Goal: Task Accomplishment & Management: Manage account settings

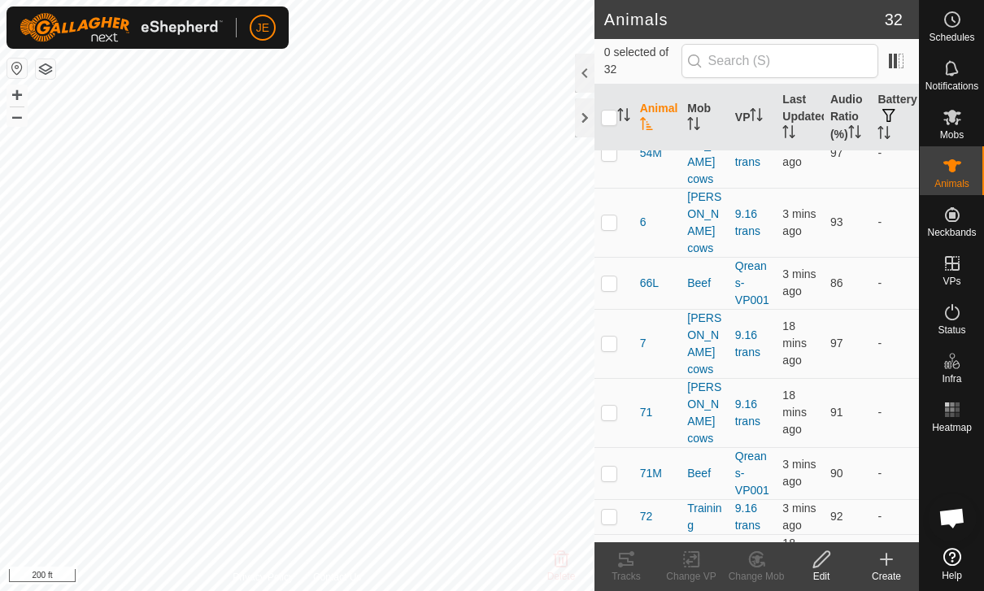
scroll to position [880, 0]
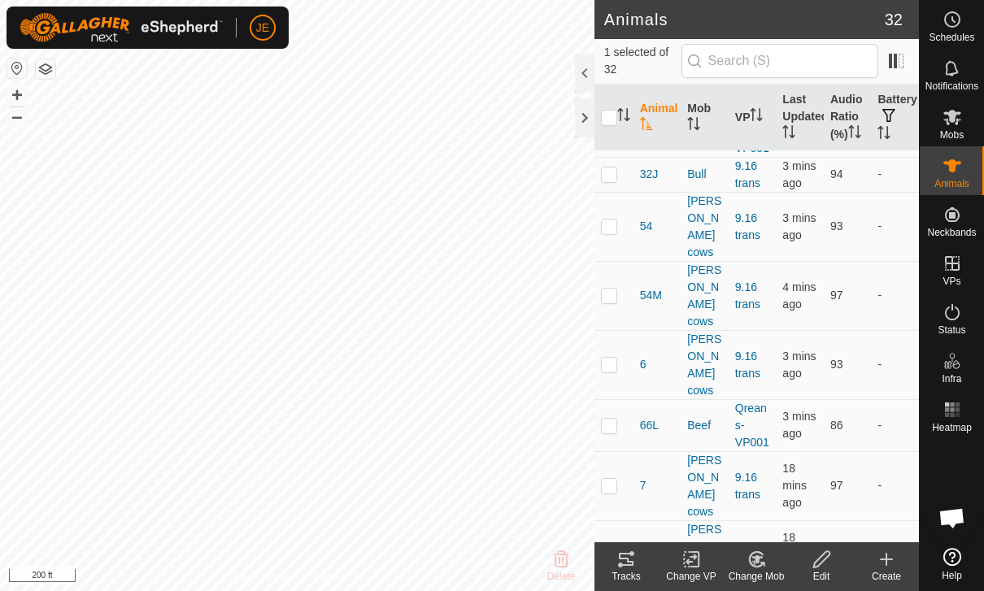
scroll to position [738, 0]
checkbox input "false"
click at [956, 116] on icon at bounding box center [952, 117] width 20 height 20
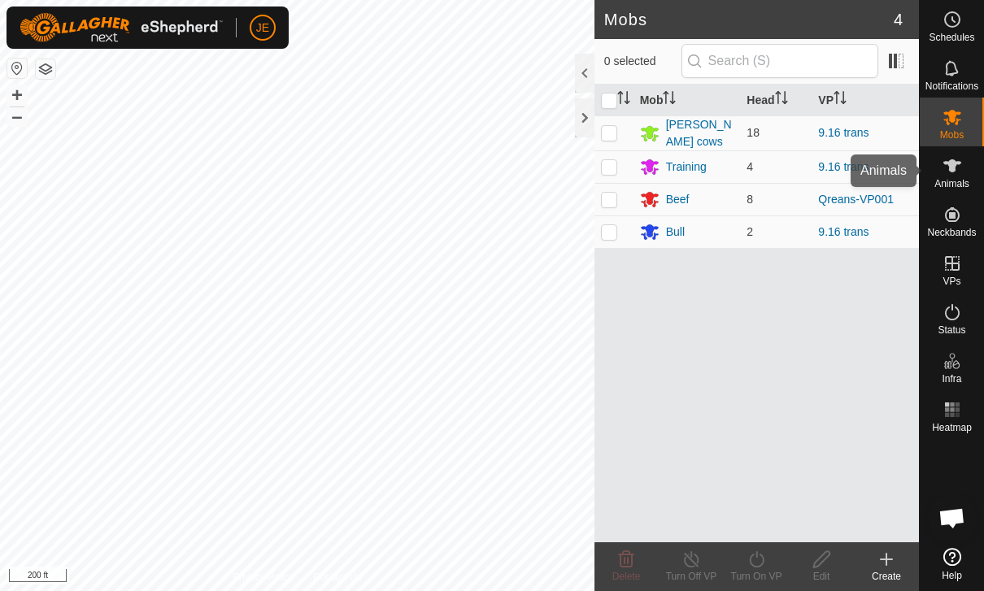
click at [952, 185] on span "Animals" at bounding box center [951, 184] width 35 height 10
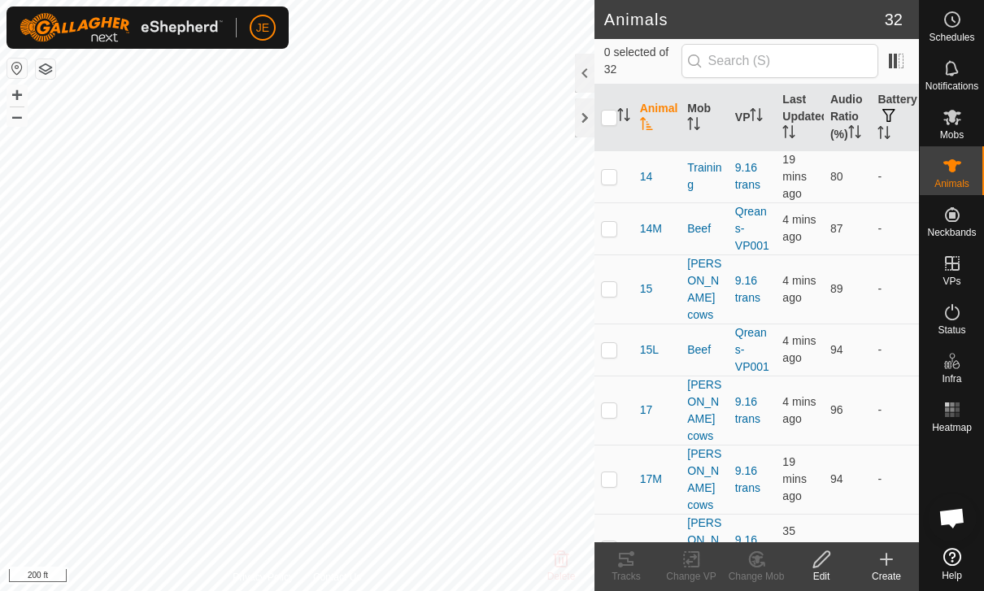
click at [798, 120] on th "Last Updated" at bounding box center [800, 118] width 48 height 67
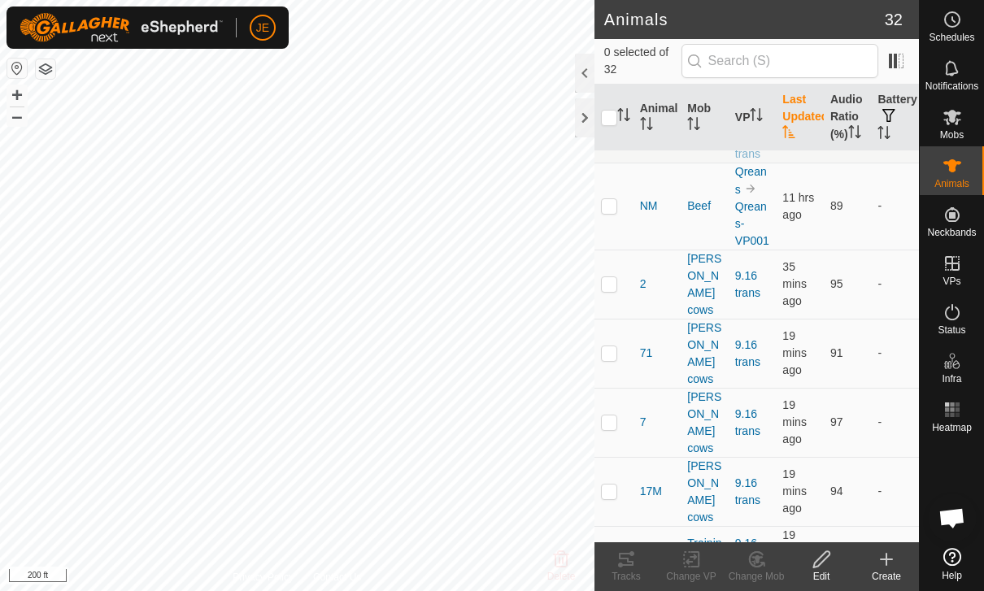
scroll to position [59, 0]
click at [802, 118] on th "Last Updated" at bounding box center [800, 118] width 48 height 67
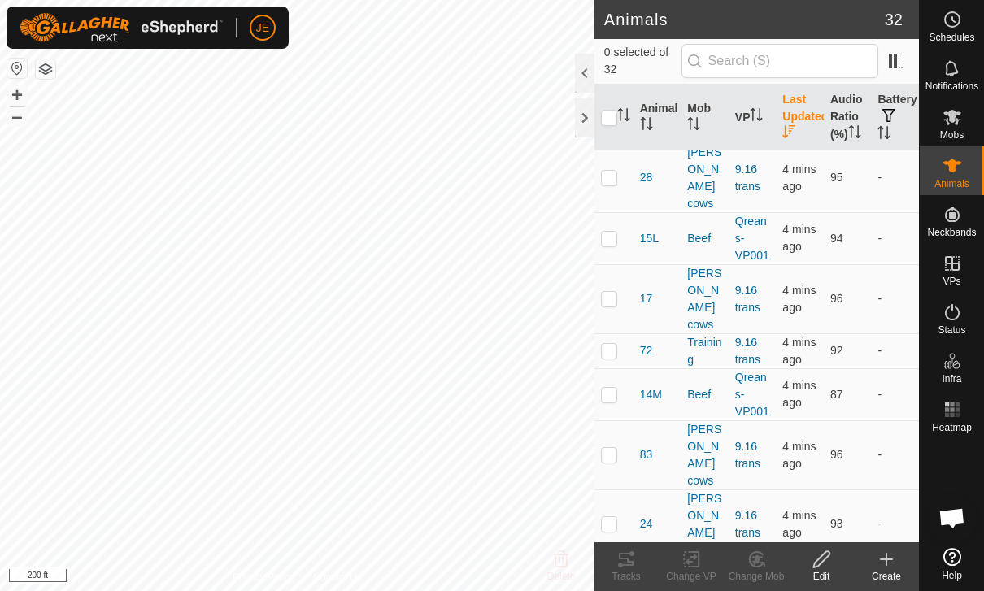
scroll to position [0, 0]
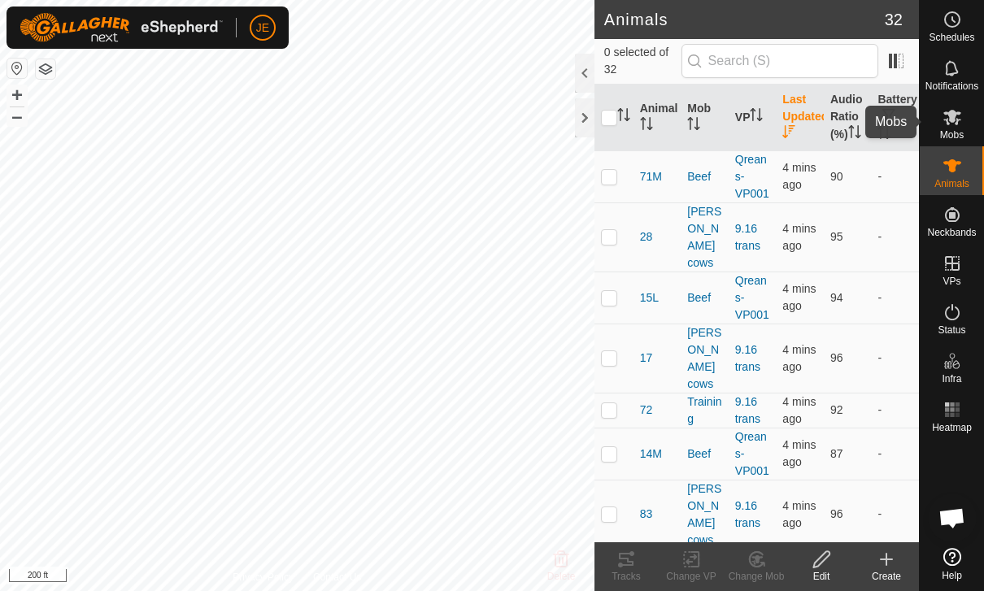
click at [955, 130] on span "Mobs" at bounding box center [952, 135] width 24 height 10
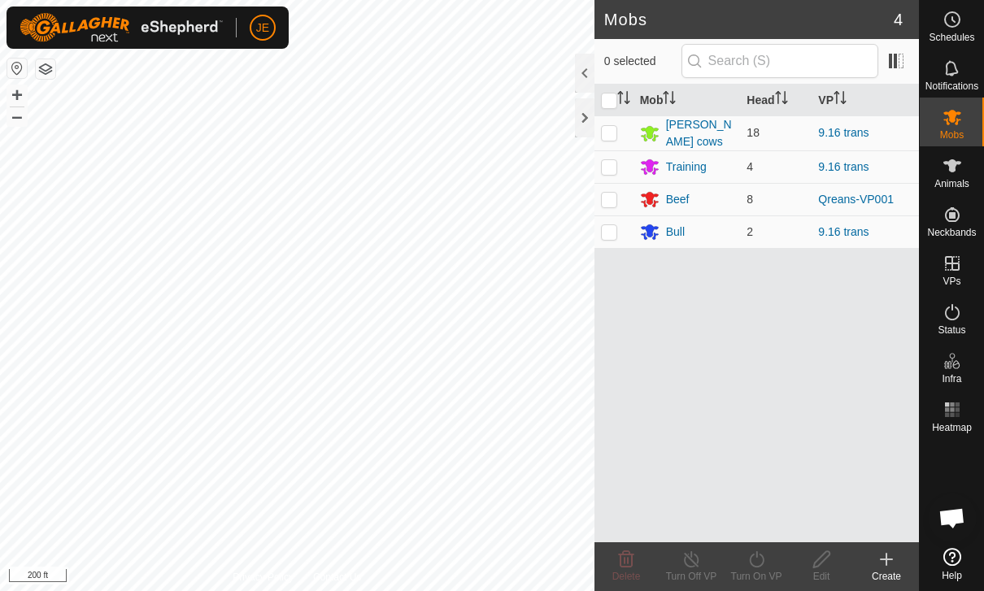
click at [945, 120] on icon at bounding box center [952, 117] width 18 height 15
click at [611, 193] on p-checkbox at bounding box center [609, 199] width 16 height 13
checkbox input "true"
click at [762, 558] on icon at bounding box center [756, 560] width 20 height 20
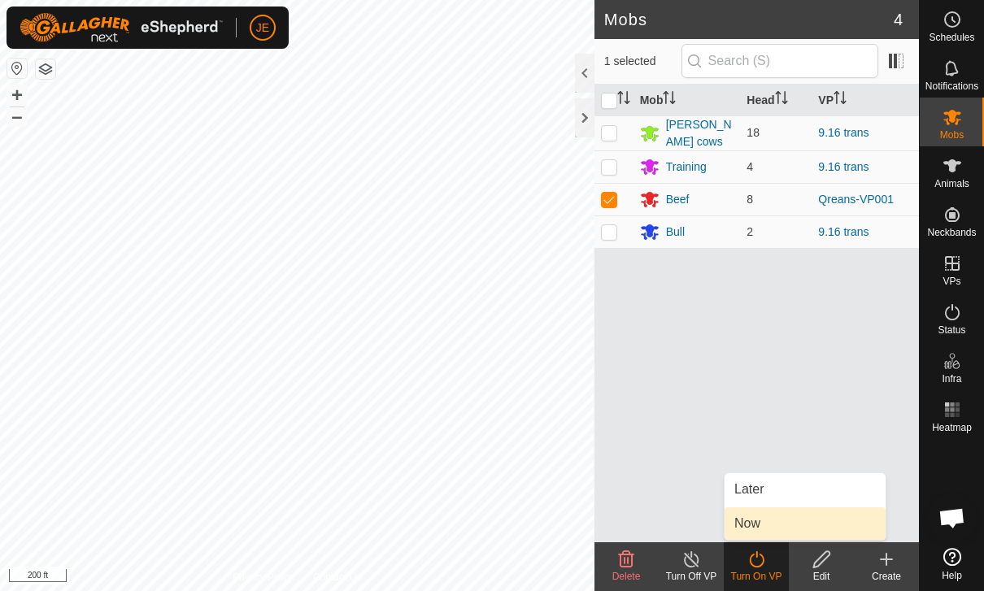
click at [786, 524] on link "Now" at bounding box center [804, 523] width 161 height 33
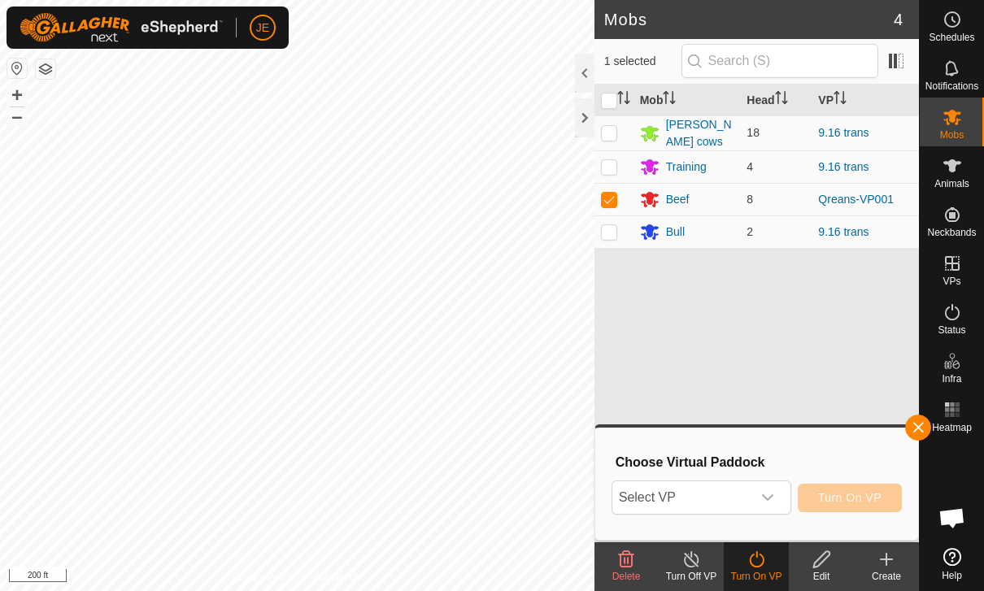
click at [761, 494] on icon "dropdown trigger" at bounding box center [767, 497] width 13 height 13
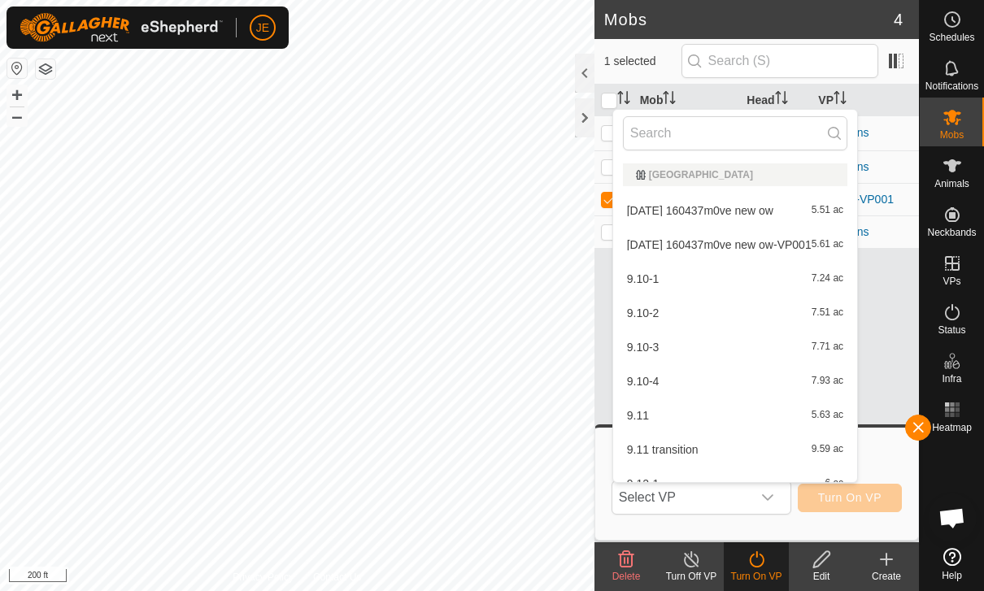
type input "1"
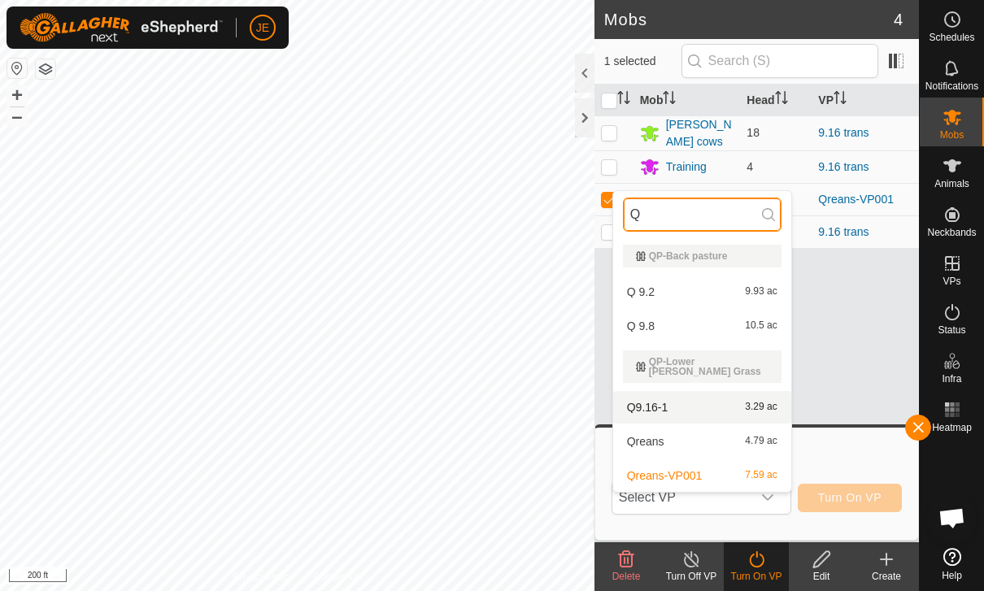
type input "Q"
click at [672, 398] on div "Q9.16-1 3.29 ac" at bounding box center [702, 408] width 159 height 20
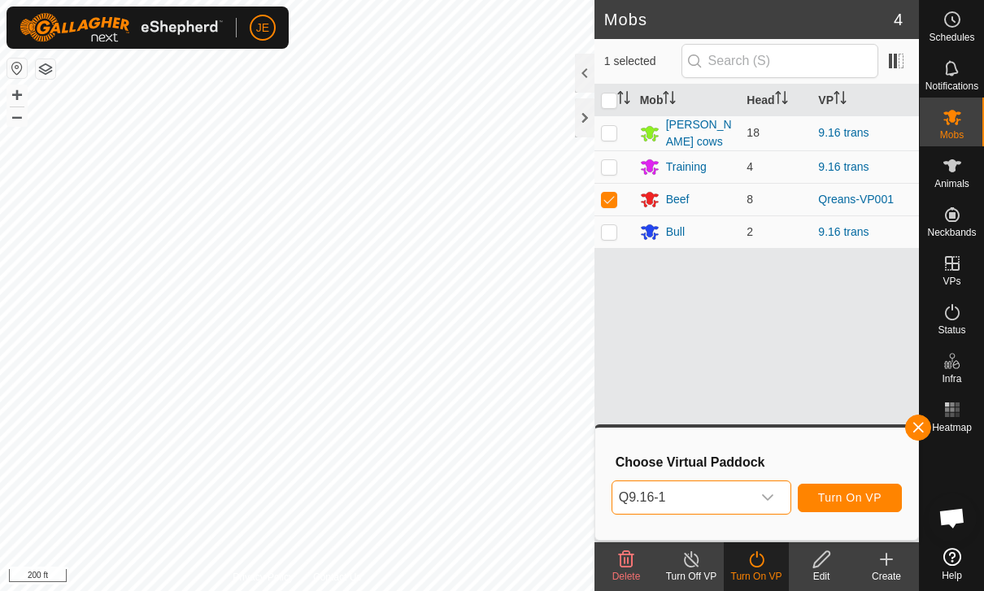
click at [681, 494] on span "Q9.16-1" at bounding box center [681, 497] width 139 height 33
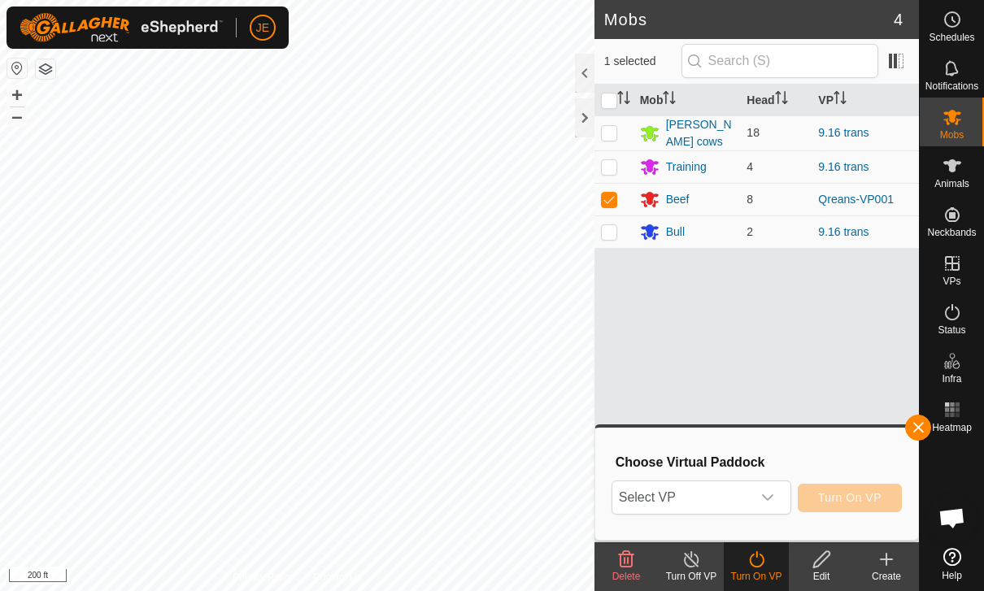
click at [912, 418] on button "button" at bounding box center [918, 428] width 26 height 26
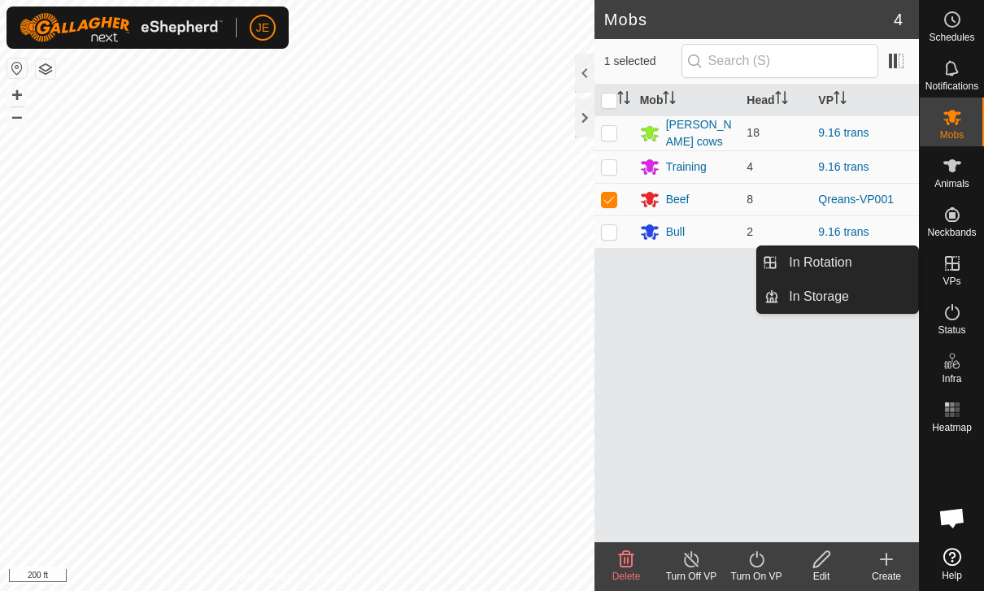
click at [851, 263] on span "In Rotation" at bounding box center [820, 263] width 63 height 20
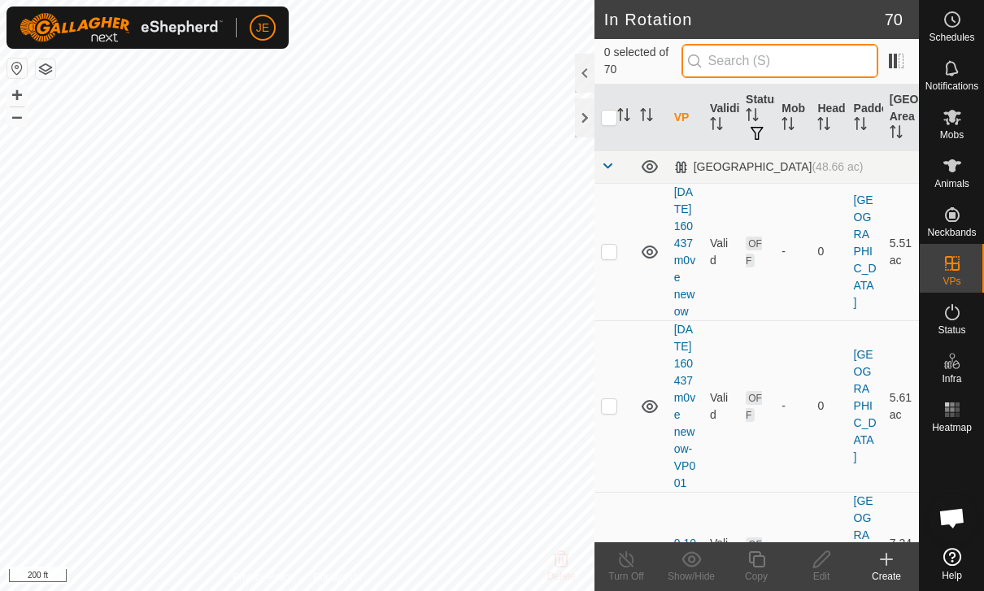
click at [819, 62] on input "text" at bounding box center [779, 61] width 197 height 34
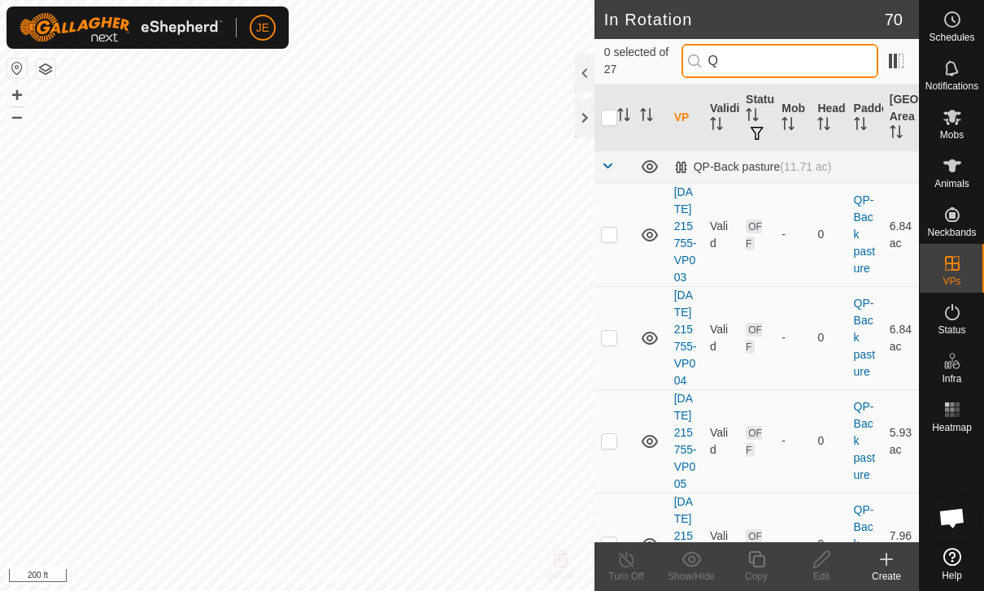
type input "Q"
click at [616, 286] on td at bounding box center [613, 234] width 39 height 103
click at [606, 241] on p-checkbox at bounding box center [609, 234] width 16 height 13
checkbox input "false"
click at [609, 347] on td at bounding box center [613, 337] width 39 height 103
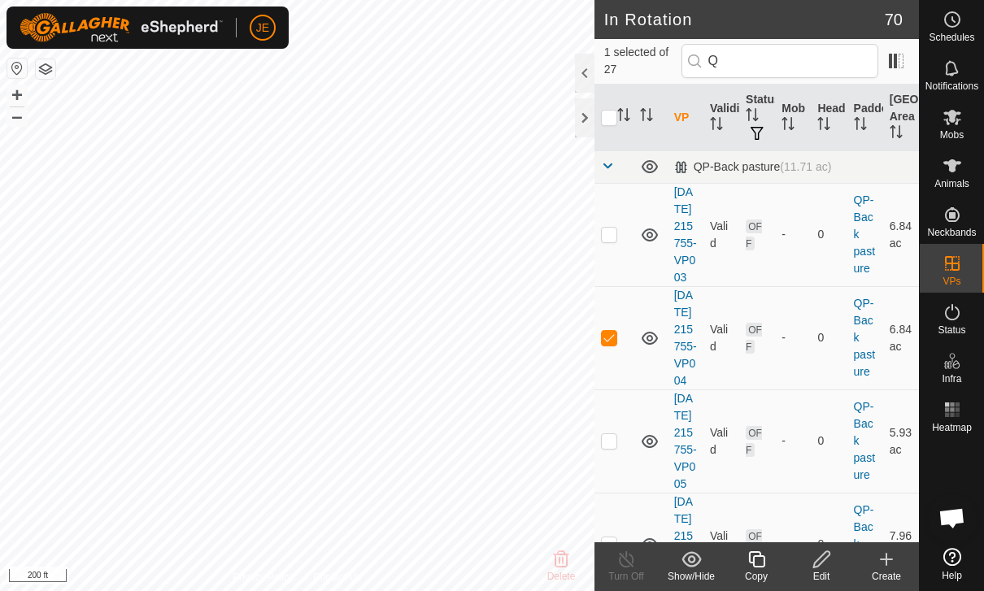
click at [615, 344] on p-checkbox at bounding box center [609, 337] width 16 height 13
click at [616, 367] on td at bounding box center [613, 337] width 39 height 103
click at [614, 344] on p-checkbox at bounding box center [609, 337] width 16 height 13
checkbox input "false"
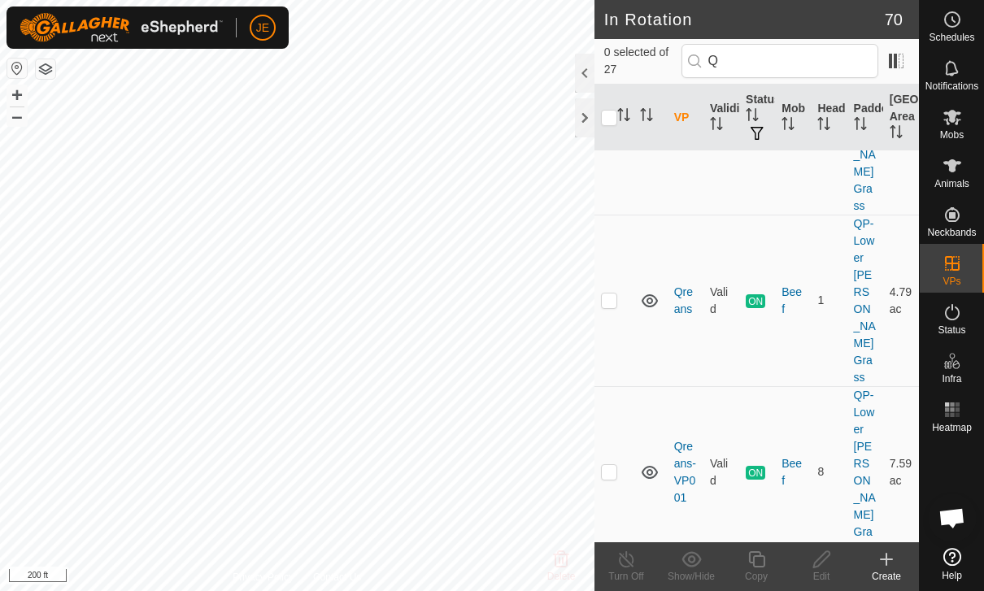
scroll to position [2422, 0]
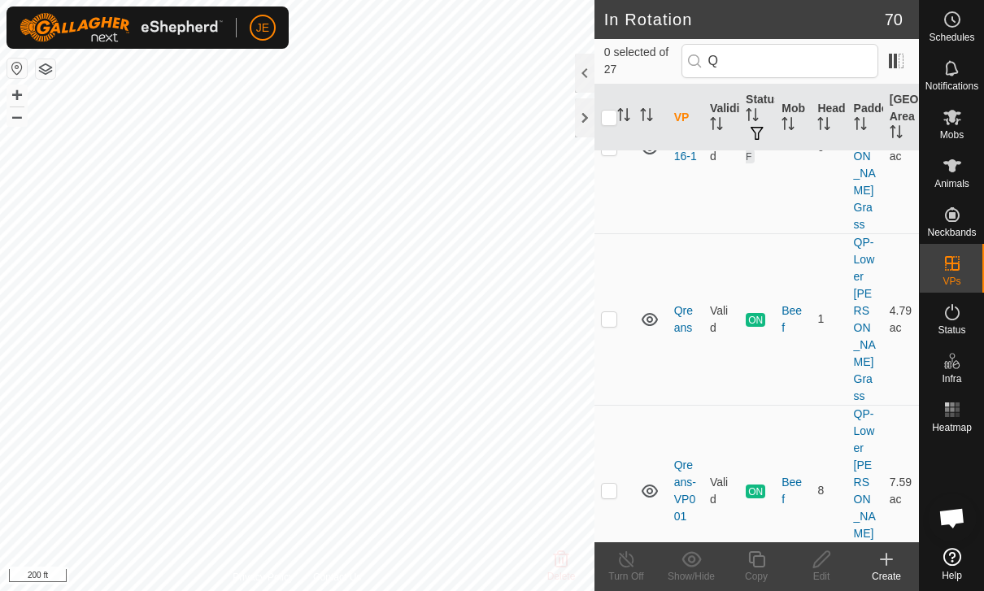
click at [683, 304] on link "Qreans" at bounding box center [683, 319] width 19 height 30
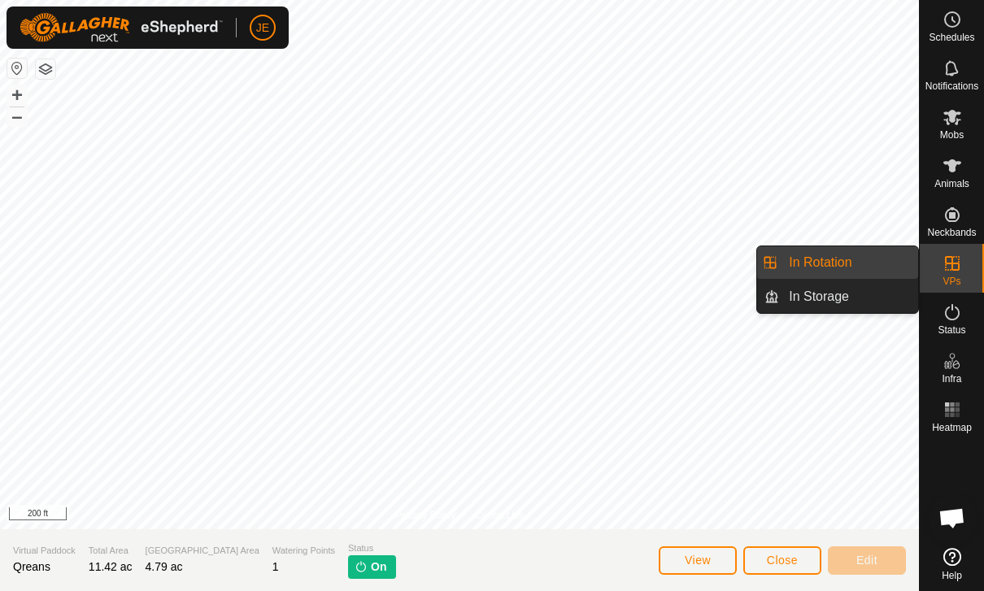
click at [875, 265] on link "In Rotation" at bounding box center [848, 262] width 139 height 33
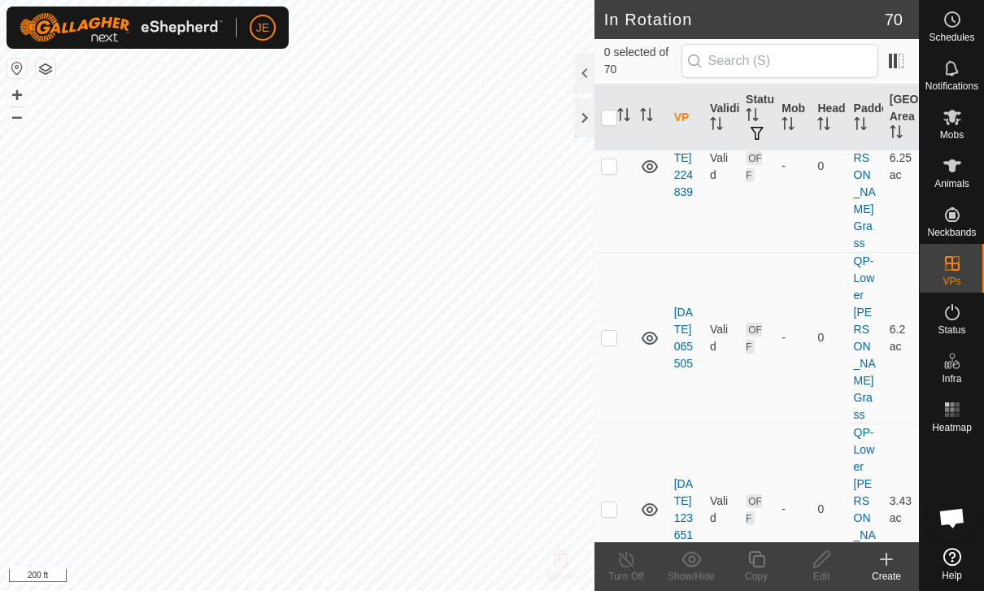
scroll to position [7203, 0]
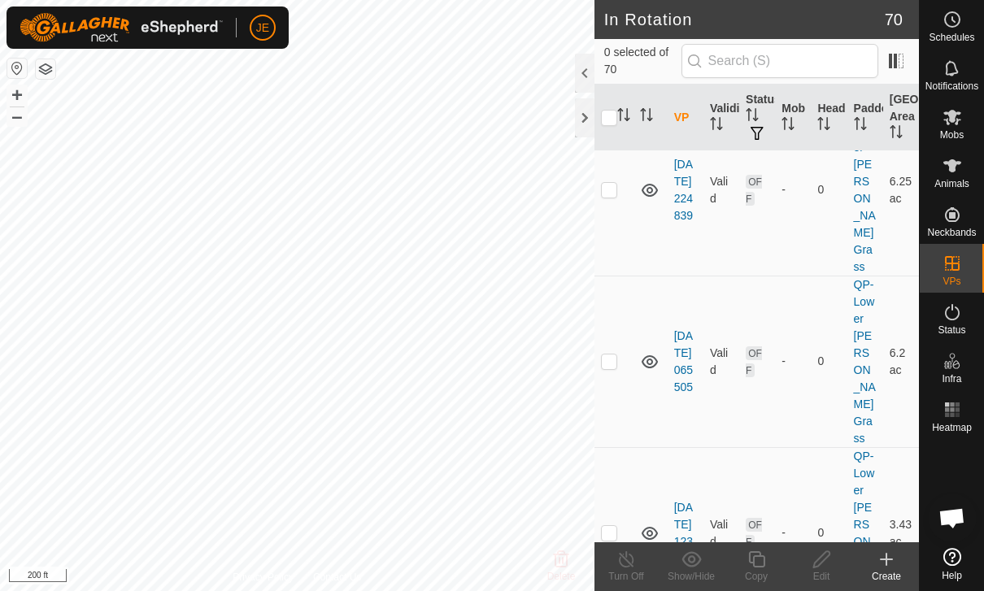
checkbox input "true"
click at [764, 563] on icon at bounding box center [756, 559] width 16 height 16
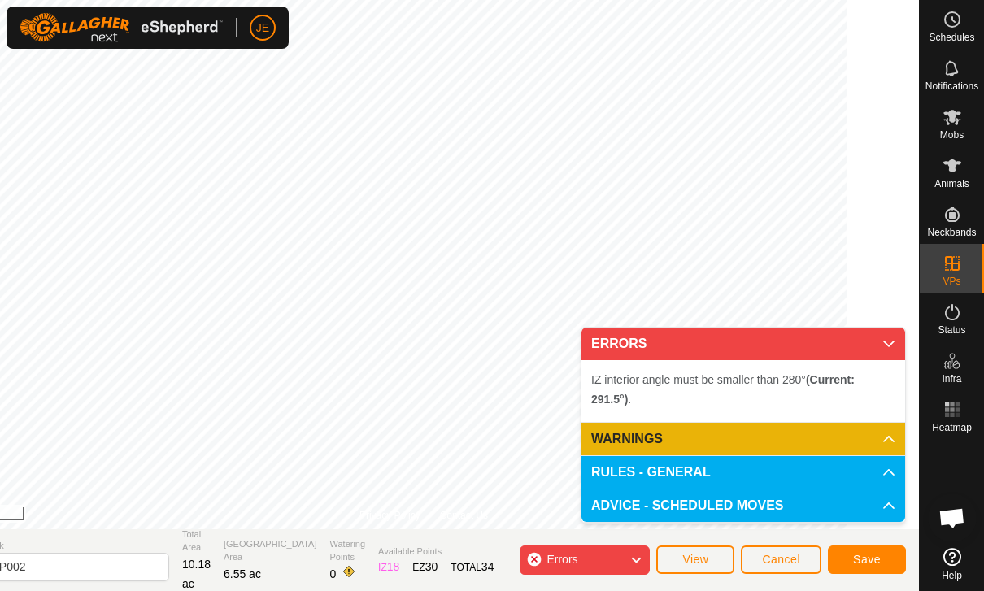
scroll to position [1458, 0]
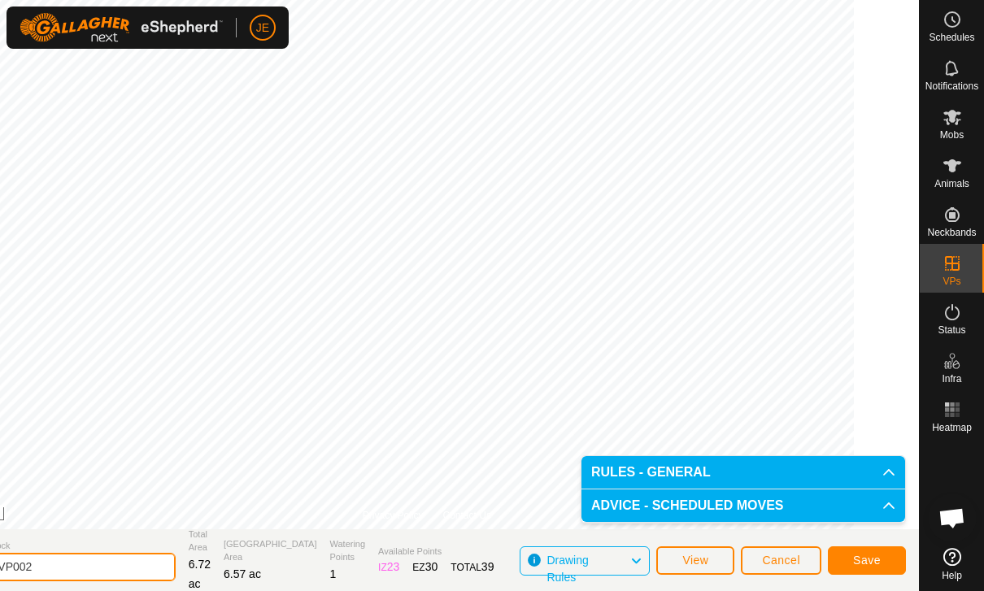
click at [133, 567] on input "Qreans-VP002" at bounding box center [62, 567] width 228 height 28
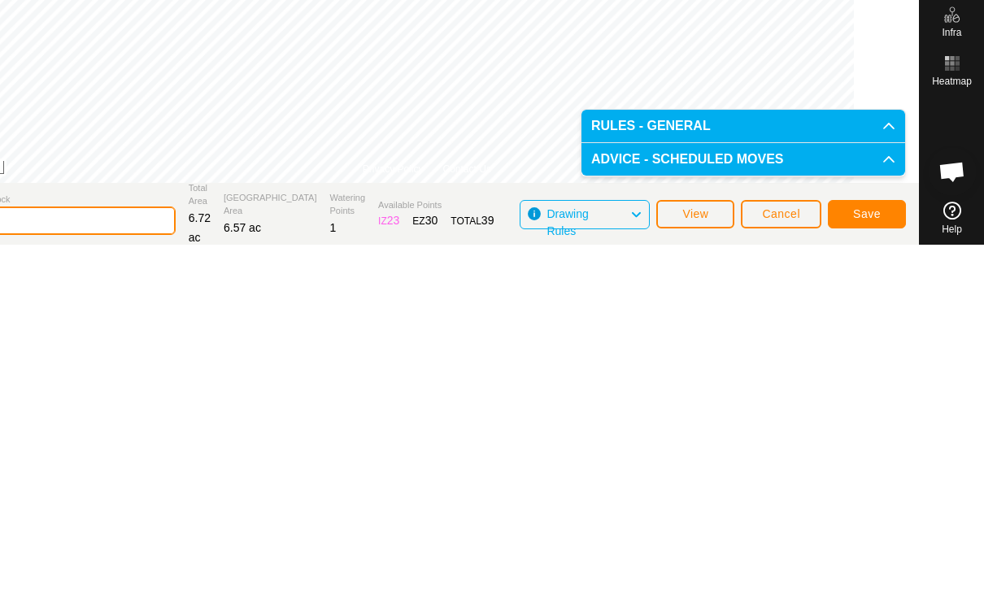
type input "Q9.17"
click at [863, 554] on span "Save" at bounding box center [867, 560] width 28 height 13
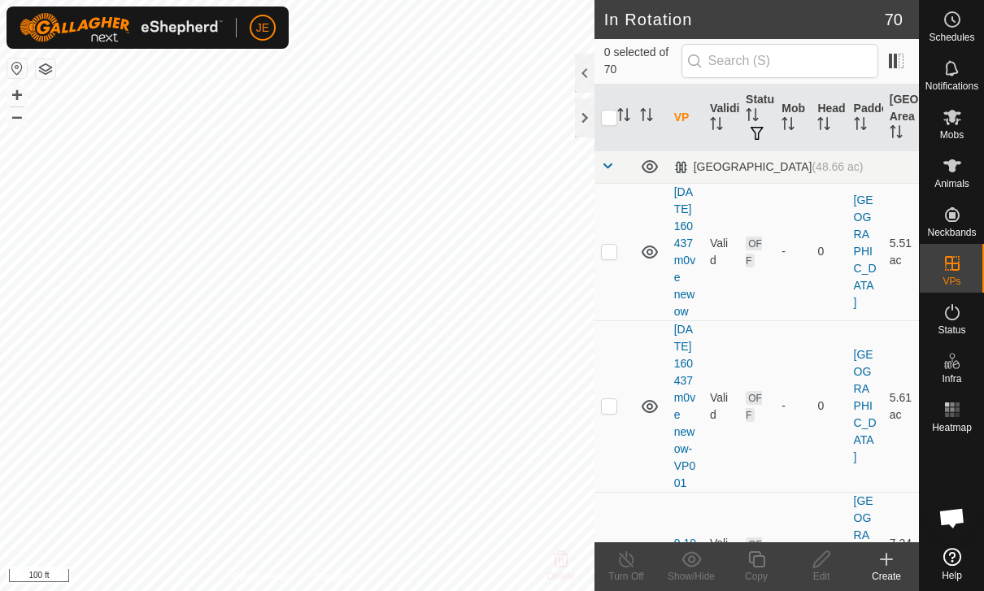
click at [967, 108] on div "Mobs" at bounding box center [951, 122] width 64 height 49
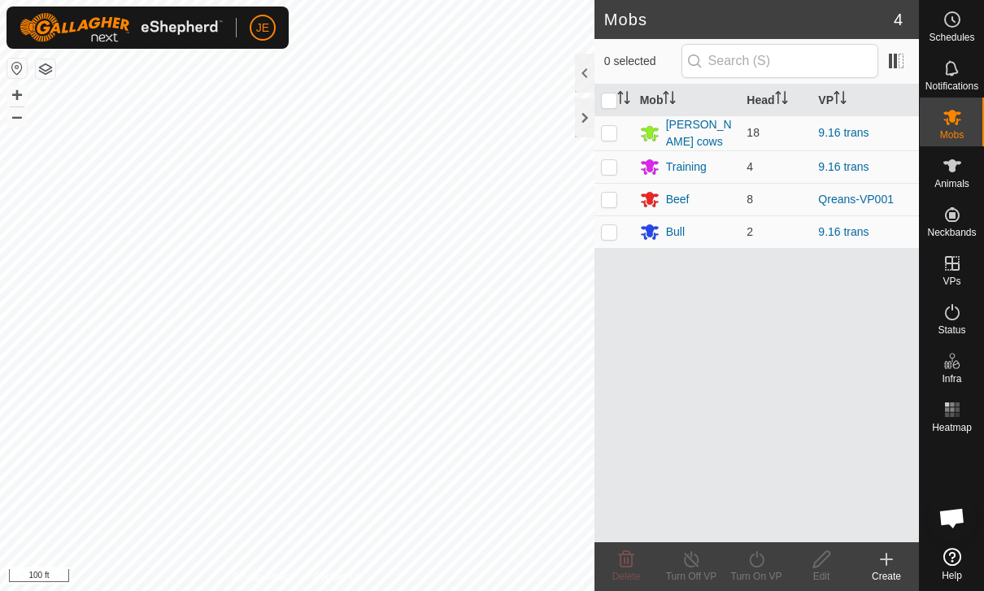
click at [672, 198] on div "Beef" at bounding box center [678, 199] width 24 height 17
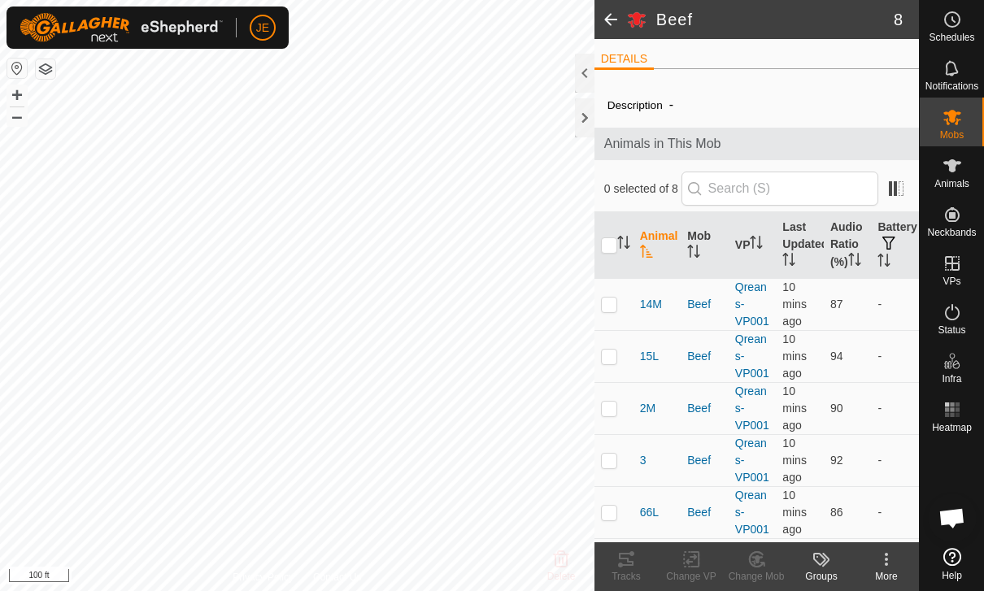
click at [605, 254] on input "checkbox" at bounding box center [609, 245] width 16 height 16
checkbox input "true"
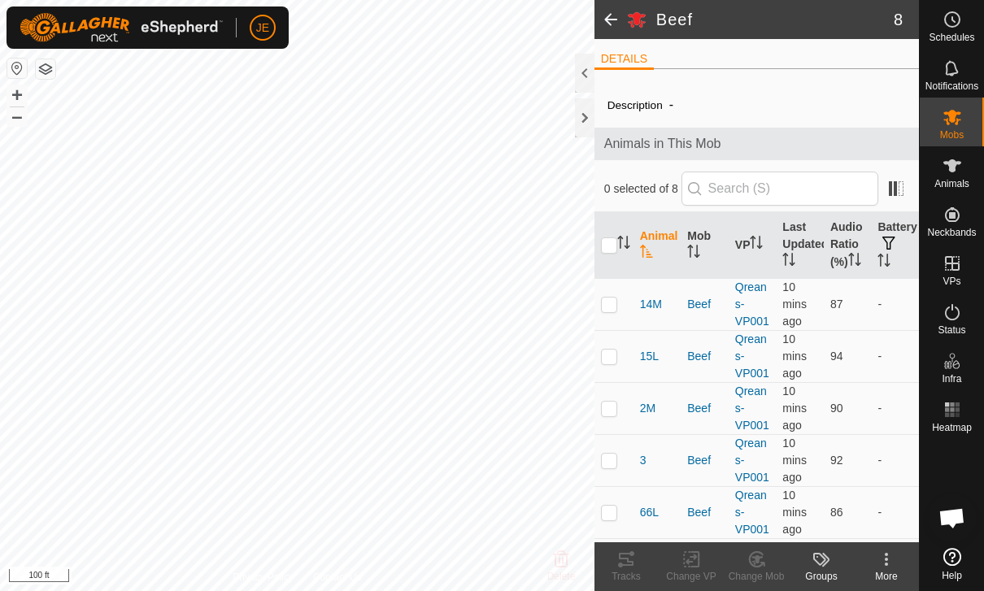
checkbox input "true"
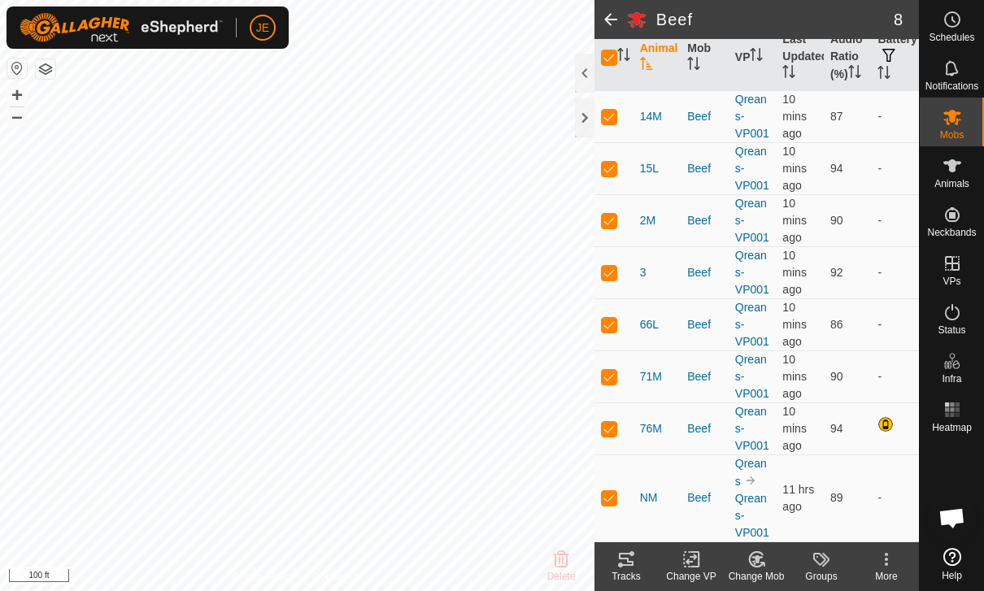
scroll to position [188, 0]
click at [612, 504] on p-checkbox at bounding box center [609, 497] width 16 height 13
checkbox input "false"
click at [683, 569] on div "Change VP" at bounding box center [690, 576] width 65 height 15
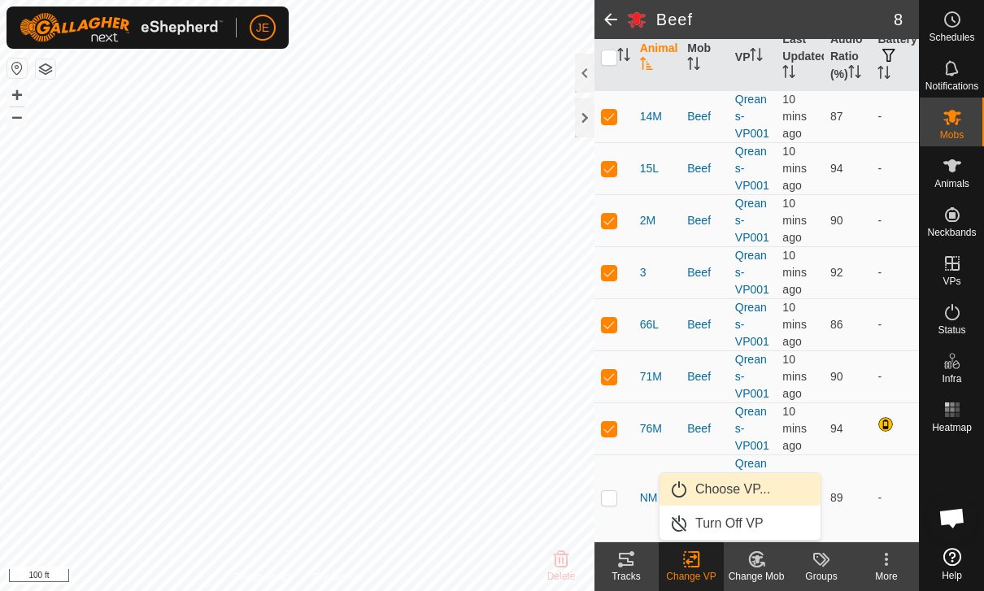
click at [733, 487] on span "Choose VP..." at bounding box center [732, 490] width 75 height 20
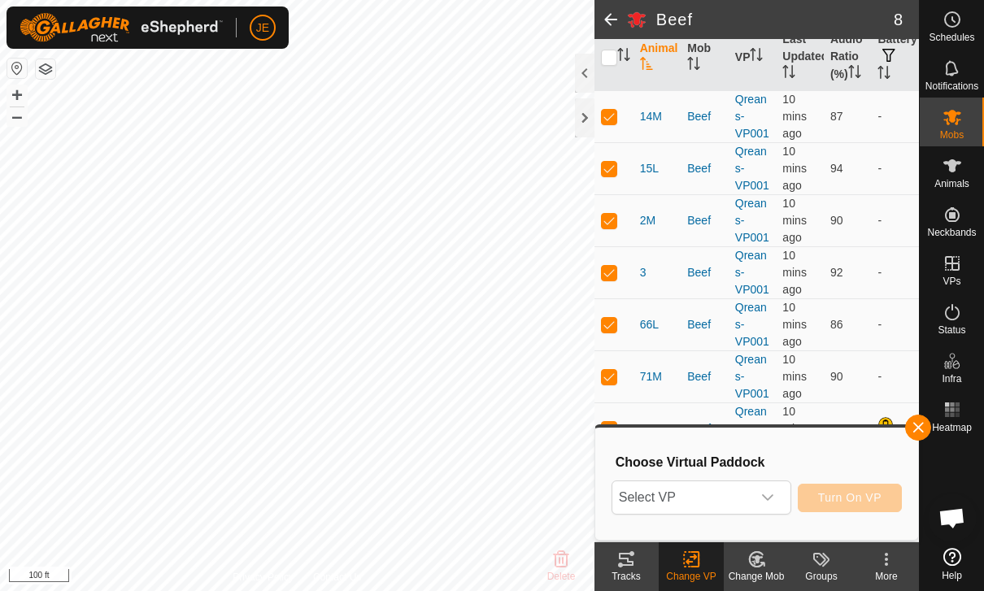
click at [746, 491] on span "Select VP" at bounding box center [681, 497] width 139 height 33
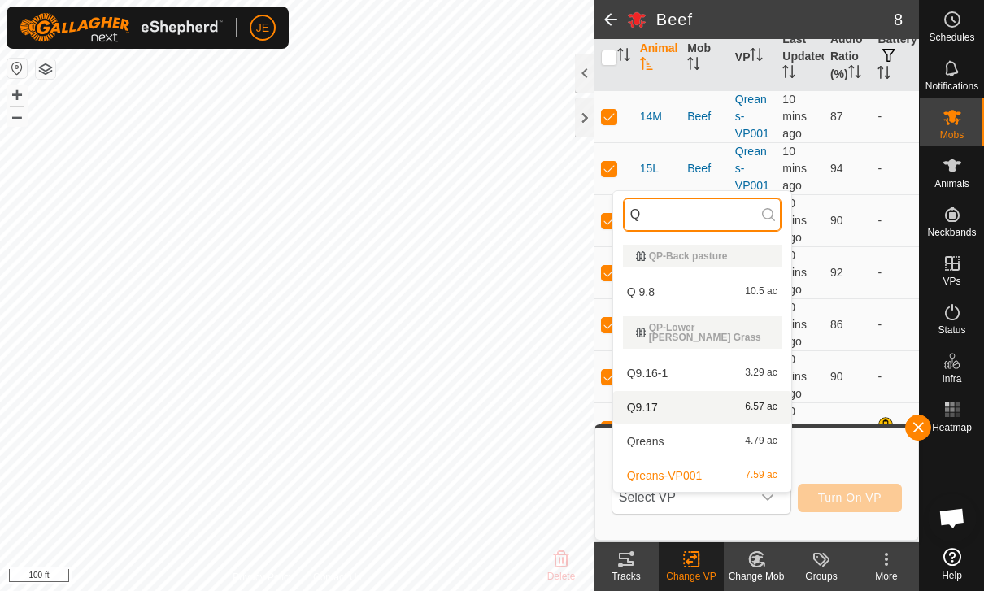
type input "Q"
click at [664, 398] on div "Q9.17 6.57 ac" at bounding box center [702, 408] width 159 height 20
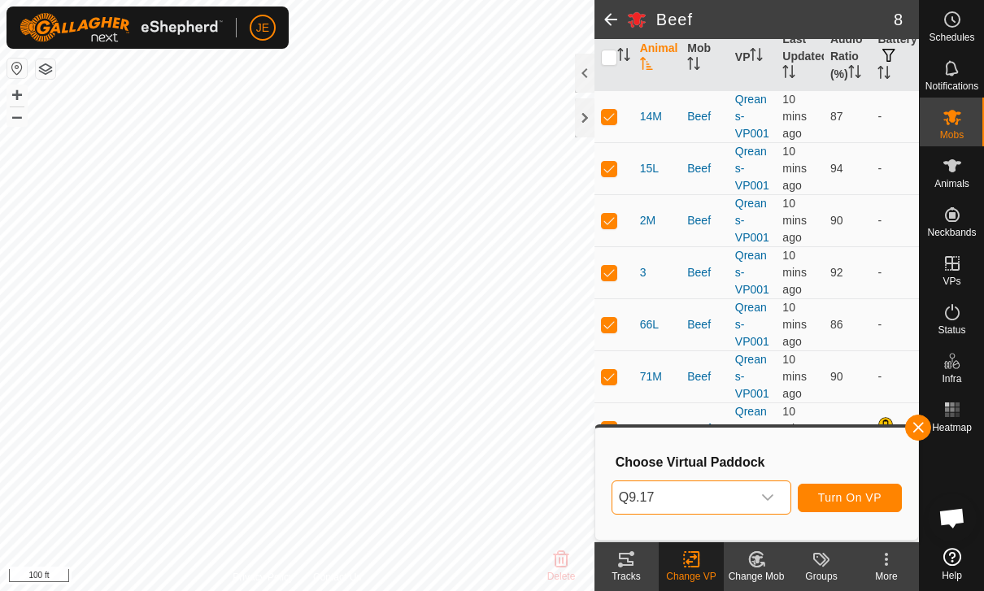
click at [858, 497] on span "Turn On VP" at bounding box center [849, 497] width 63 height 13
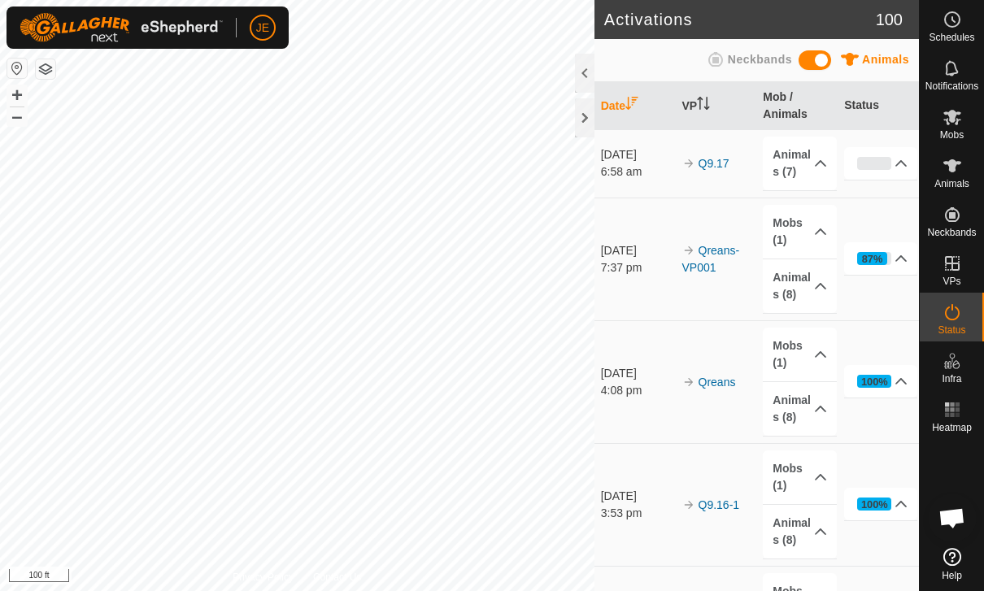
click at [893, 261] on p-accordion-header "87%" at bounding box center [880, 258] width 73 height 33
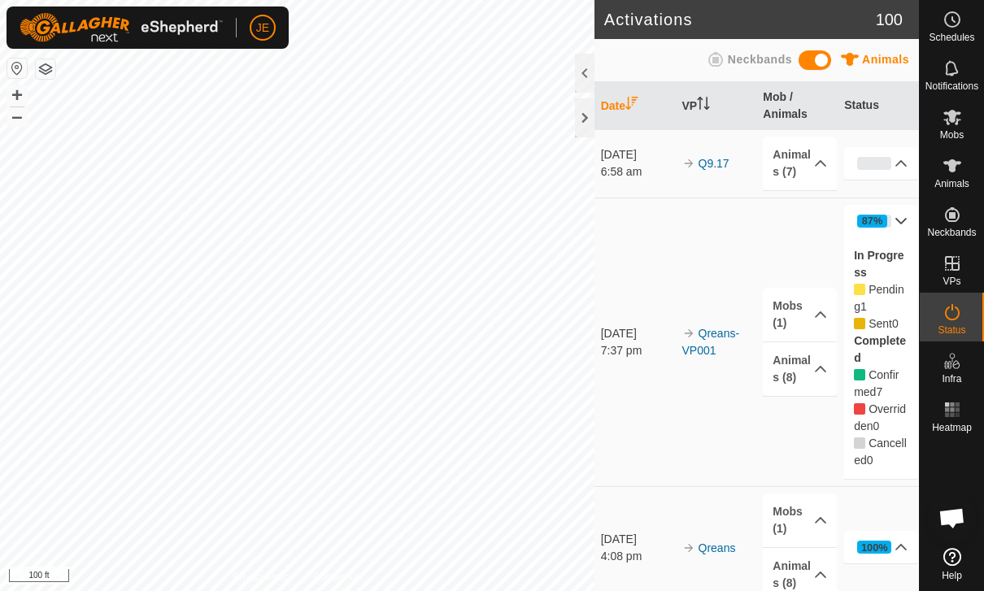
click at [894, 222] on icon at bounding box center [900, 221] width 13 height 13
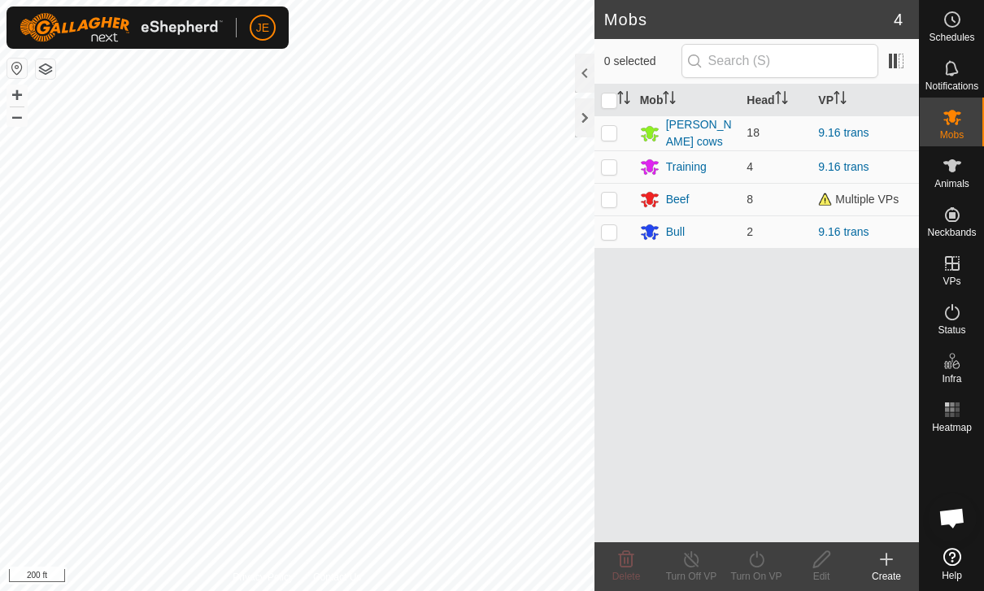
click at [675, 193] on div "Beef" at bounding box center [678, 199] width 24 height 17
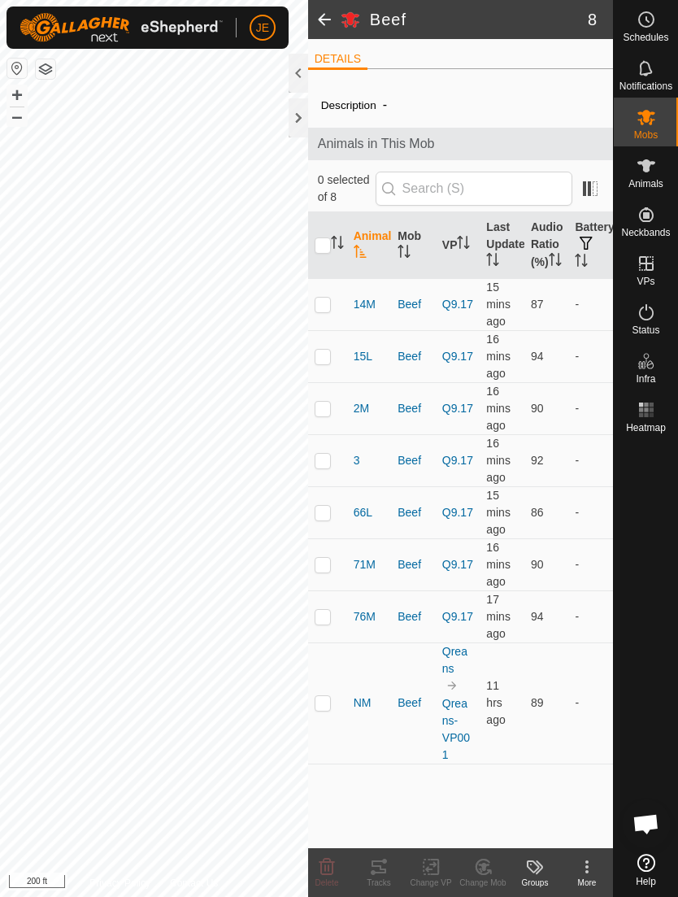
scroll to position [1187, 0]
click at [667, 193] on div "Animals" at bounding box center [646, 170] width 64 height 49
